Goal: Navigation & Orientation: Go to known website

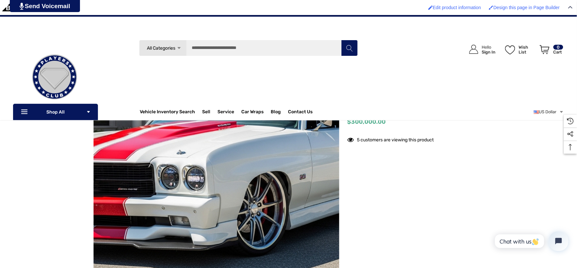
scroll to position [73, 0]
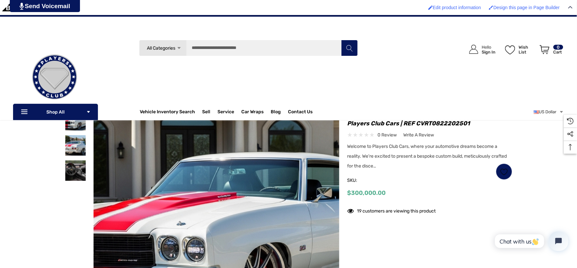
click at [93, 50] on link at bounding box center [54, 76] width 83 height 65
